Goal: Answer question/provide support: Ask a question

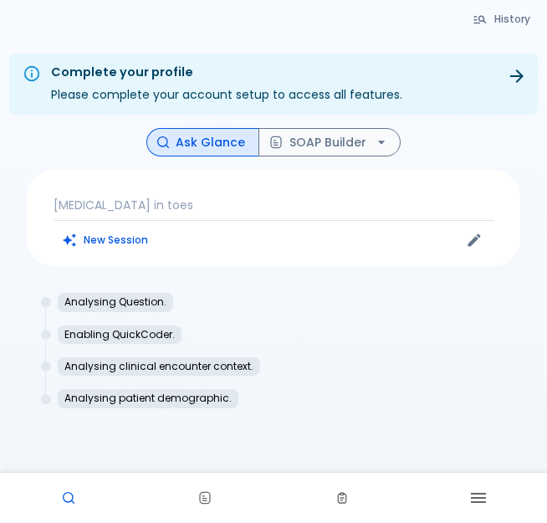
click at [93, 199] on p "[MEDICAL_DATA] in toes" at bounding box center [274, 205] width 440 height 17
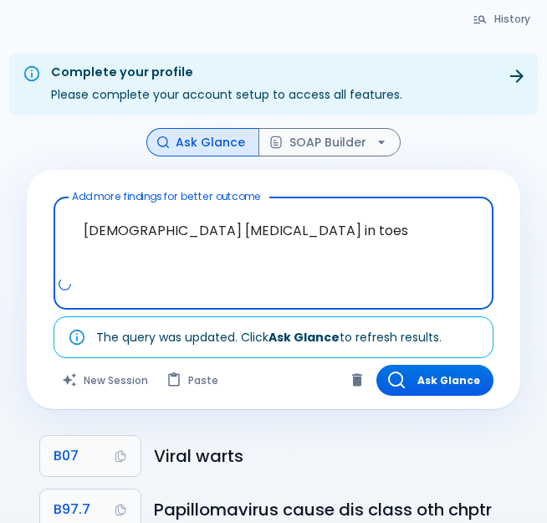
click at [247, 233] on textarea "[DEMOGRAPHIC_DATA] [MEDICAL_DATA] in toes" at bounding box center [273, 240] width 417 height 72
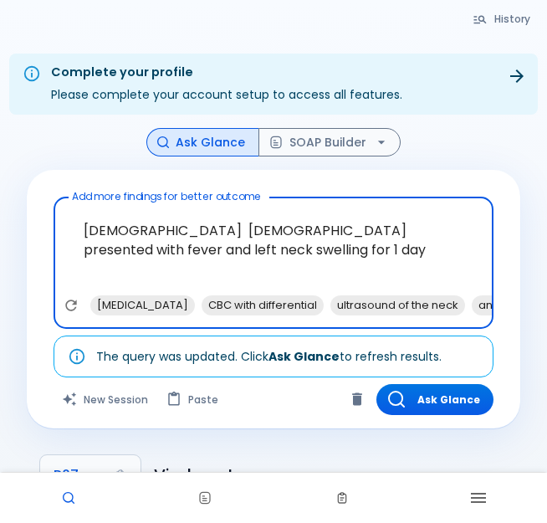
click at [435, 230] on textarea "[DEMOGRAPHIC_DATA] [DEMOGRAPHIC_DATA] presented with fever and left neck swelli…" at bounding box center [273, 249] width 417 height 91
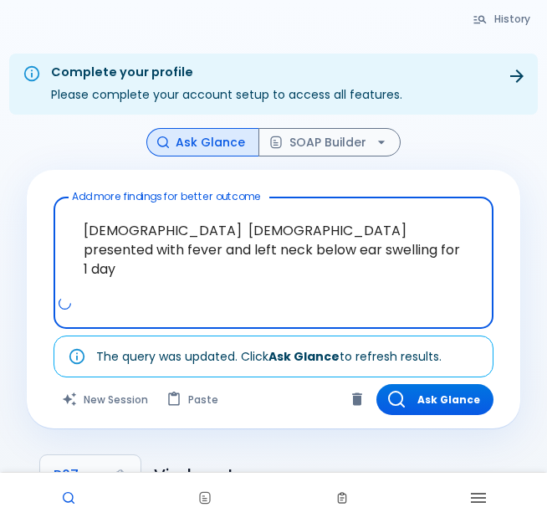
click at [278, 254] on textarea "[DEMOGRAPHIC_DATA] [DEMOGRAPHIC_DATA] presented with fever and left neck below …" at bounding box center [273, 249] width 417 height 91
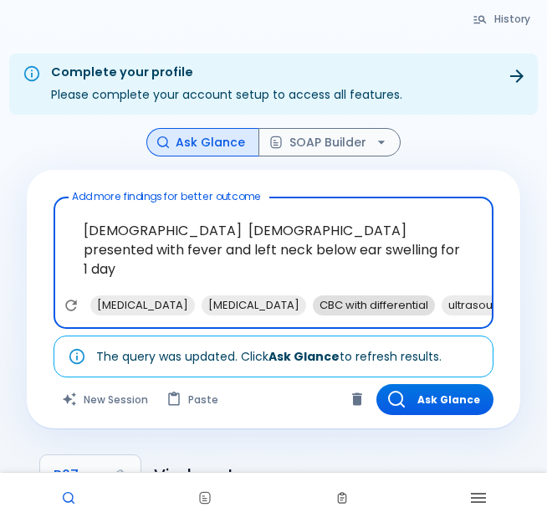
click at [361, 300] on span "CBC with differential" at bounding box center [374, 304] width 122 height 19
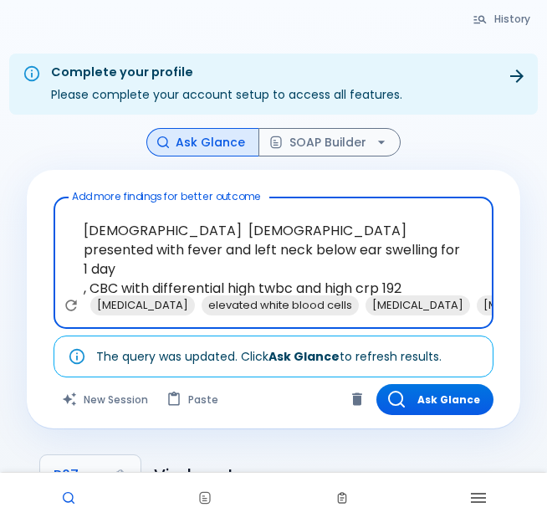
click at [295, 268] on textarea "[DEMOGRAPHIC_DATA] [DEMOGRAPHIC_DATA] presented with fever and left neck below …" at bounding box center [273, 249] width 417 height 91
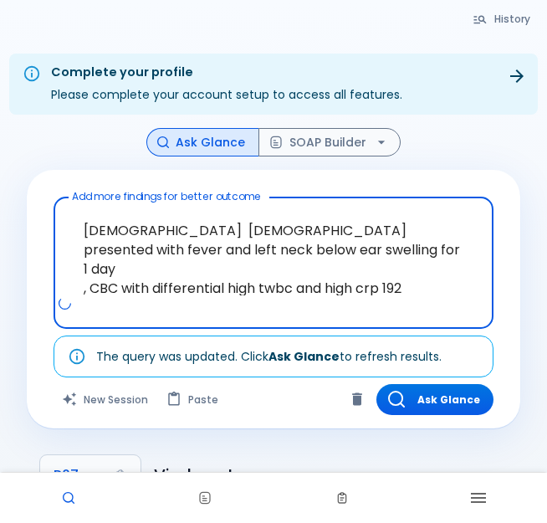
click at [299, 269] on textarea "[DEMOGRAPHIC_DATA] [DEMOGRAPHIC_DATA] presented with fever and left neck below …" at bounding box center [273, 249] width 417 height 91
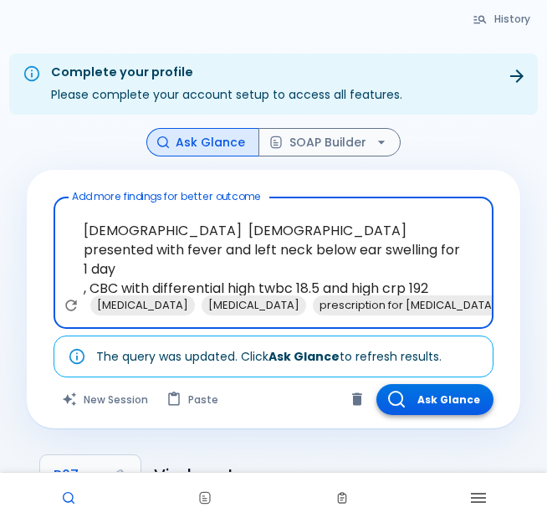
type textarea "[DEMOGRAPHIC_DATA] [DEMOGRAPHIC_DATA] presented with fever and left neck below …"
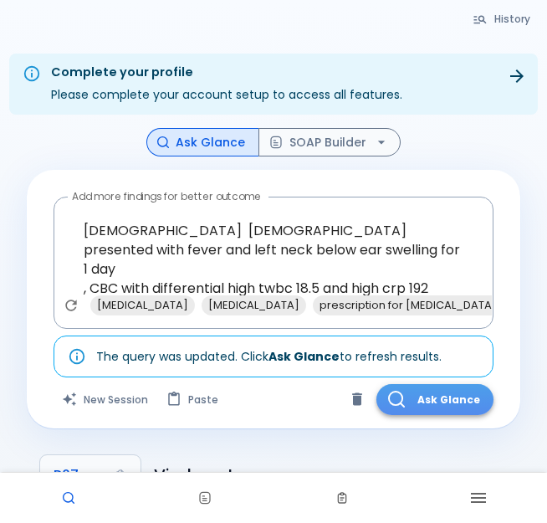
click at [449, 400] on button "Ask Glance" at bounding box center [435, 399] width 117 height 31
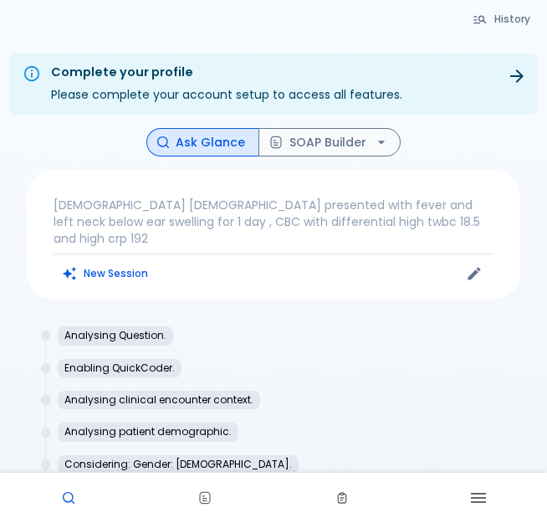
click at [388, 222] on p "[DEMOGRAPHIC_DATA] [DEMOGRAPHIC_DATA] presented with fever and left neck below …" at bounding box center [274, 222] width 440 height 50
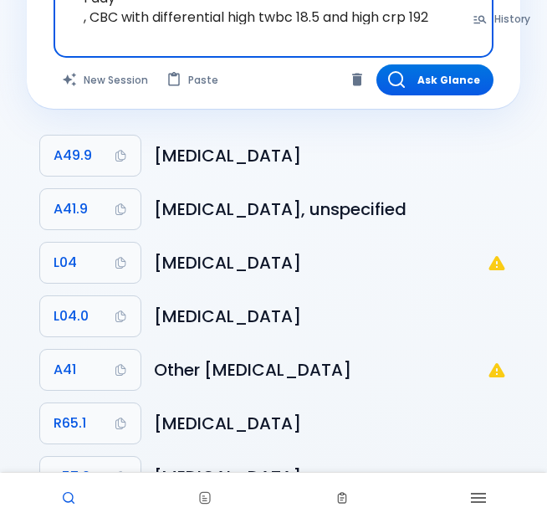
scroll to position [20, 0]
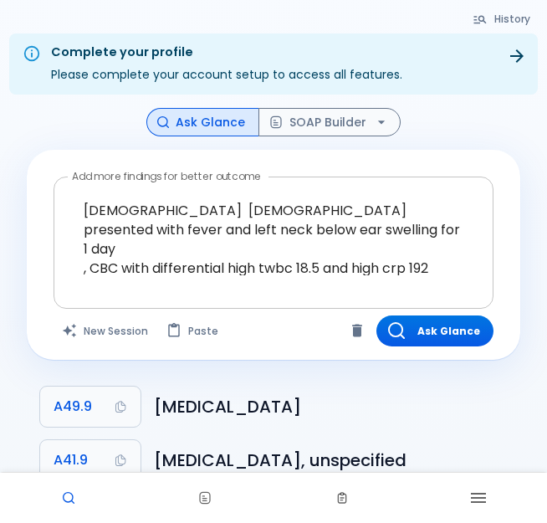
click at [407, 293] on div at bounding box center [275, 290] width 433 height 30
click at [418, 243] on textarea "[DEMOGRAPHIC_DATA] [DEMOGRAPHIC_DATA] presented with fever and left neck below …" at bounding box center [273, 229] width 417 height 91
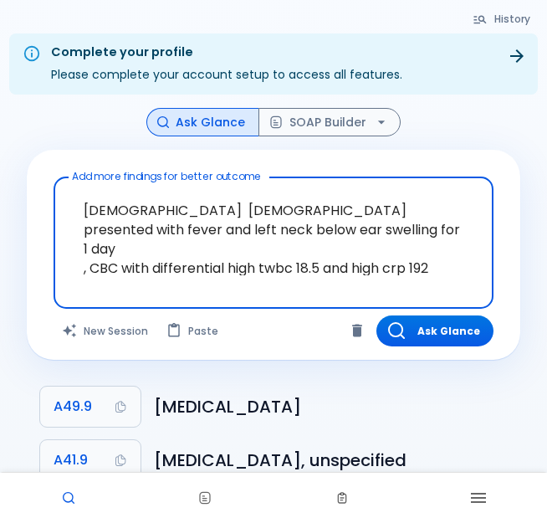
click at [452, 245] on textarea "[DEMOGRAPHIC_DATA] [DEMOGRAPHIC_DATA] presented with fever and left neck below …" at bounding box center [273, 229] width 417 height 91
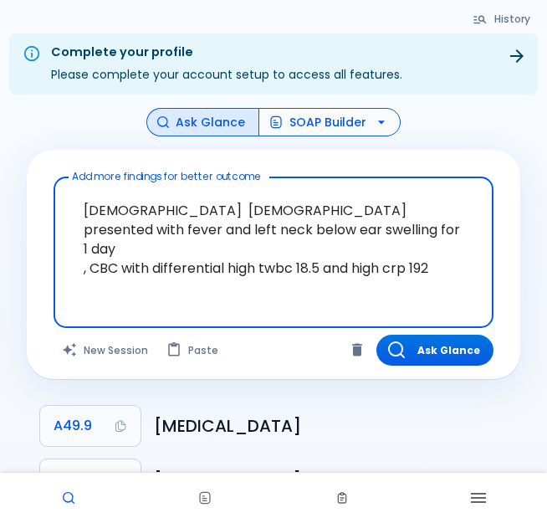
type textarea "[DEMOGRAPHIC_DATA] [DEMOGRAPHIC_DATA] presented with fever and left neck below …"
click at [329, 120] on button "SOAP Builder" at bounding box center [330, 122] width 142 height 29
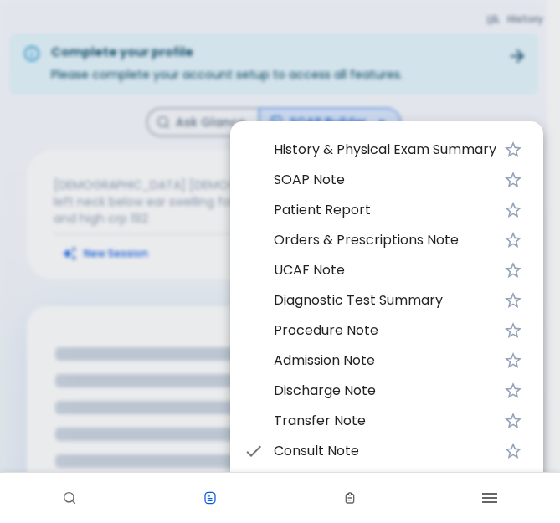
click at [347, 158] on span "History & Physical Exam Summary" at bounding box center [385, 150] width 223 height 20
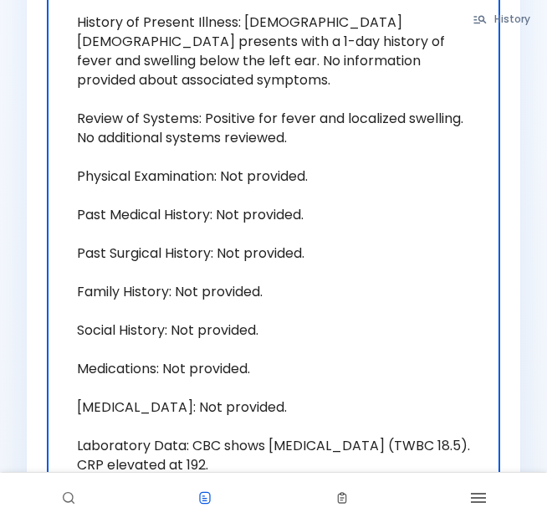
scroll to position [325, 0]
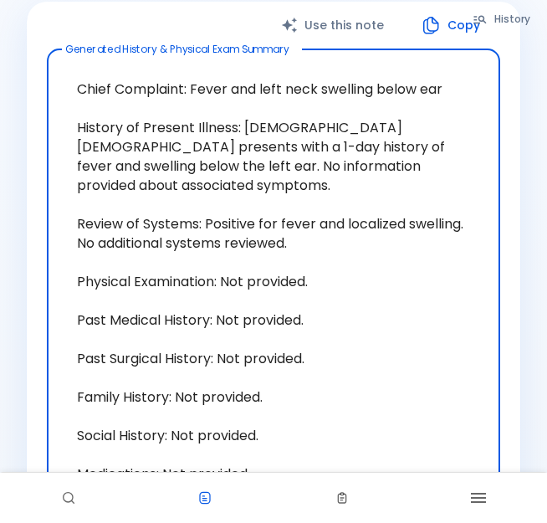
drag, startPoint x: 244, startPoint y: 110, endPoint x: 440, endPoint y: 138, distance: 197.9
click at [440, 138] on textarea "Chief Complaint: Fever and left neck swelling below ear History of Present Illn…" at bounding box center [274, 349] width 430 height 572
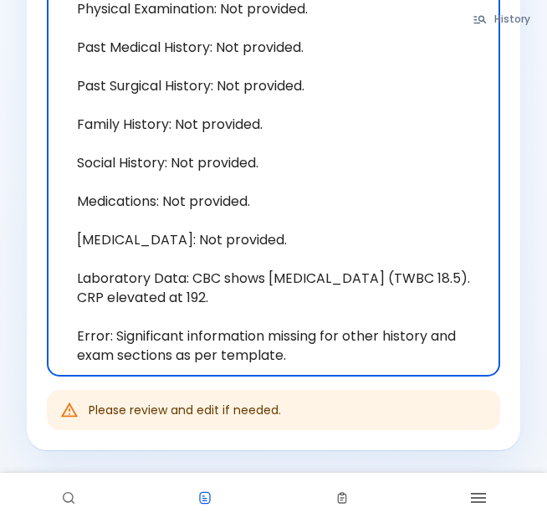
scroll to position [659, 0]
